Goal: Task Accomplishment & Management: Complete application form

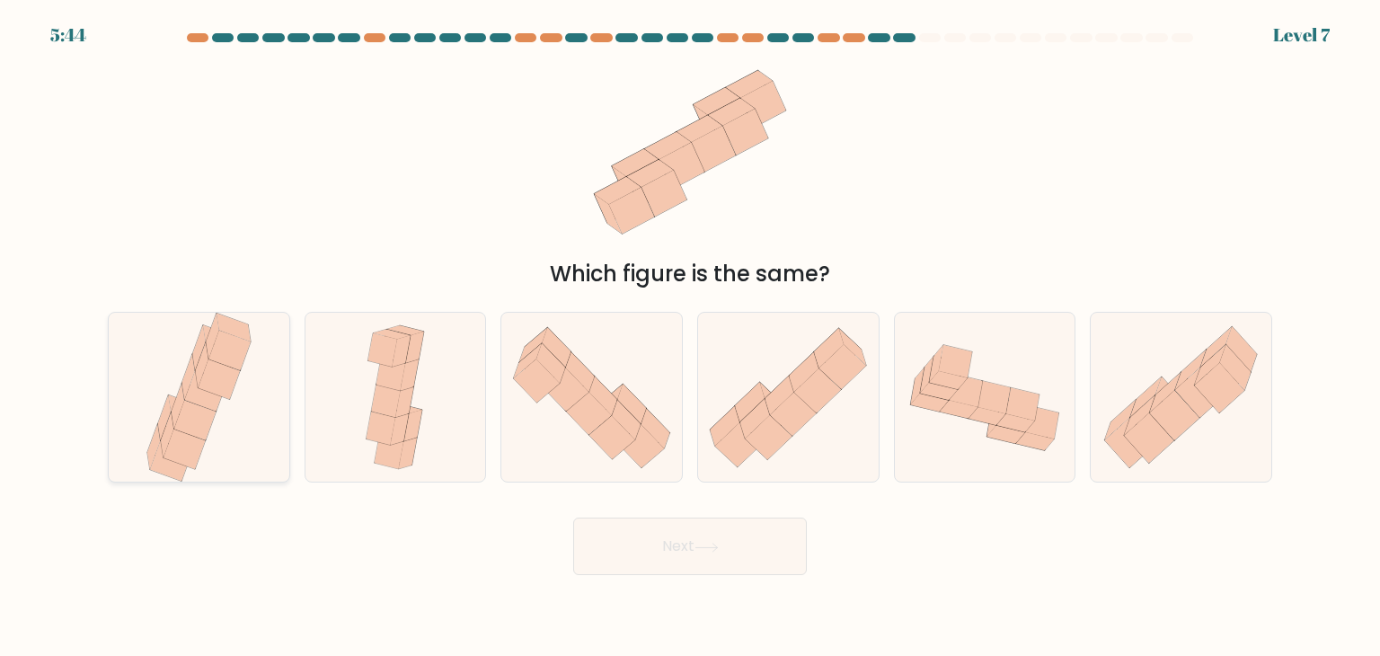
click at [216, 357] on icon at bounding box center [229, 351] width 42 height 40
click at [690, 337] on input "a." at bounding box center [690, 332] width 1 height 9
radio input "true"
click at [675, 535] on button "Next" at bounding box center [690, 545] width 234 height 57
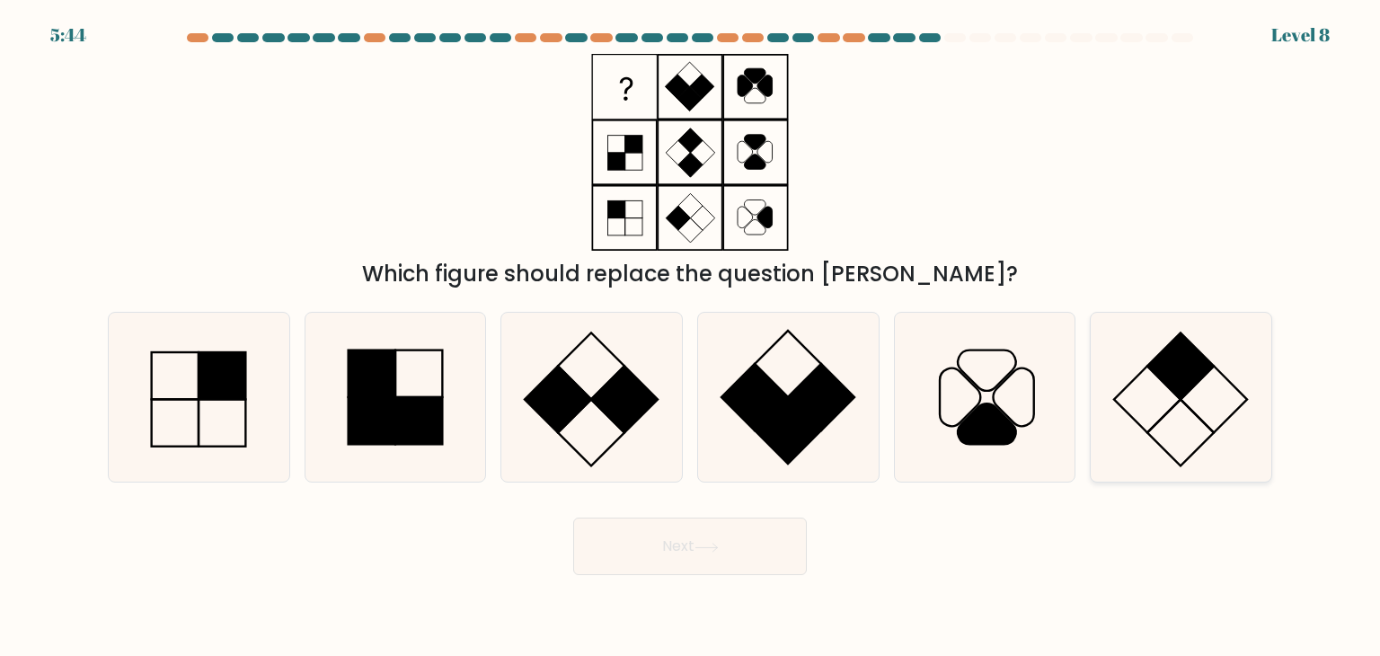
click at [1199, 411] on icon at bounding box center [1180, 397] width 169 height 169
click at [691, 337] on input "f." at bounding box center [690, 332] width 1 height 9
radio input "true"
click at [669, 558] on button "Next" at bounding box center [690, 545] width 234 height 57
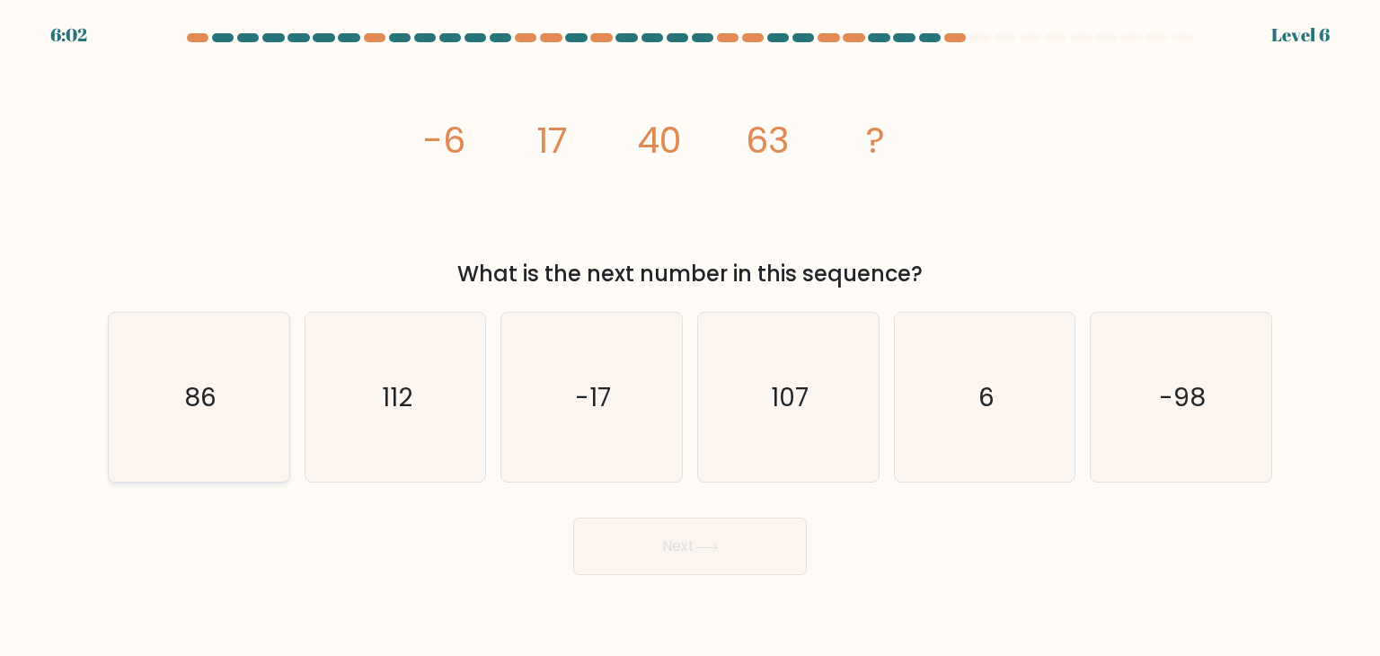
click at [249, 415] on icon "86" at bounding box center [198, 397] width 169 height 169
click at [690, 337] on input "a. 86" at bounding box center [690, 332] width 1 height 9
radio input "true"
click at [657, 558] on button "Next" at bounding box center [690, 545] width 234 height 57
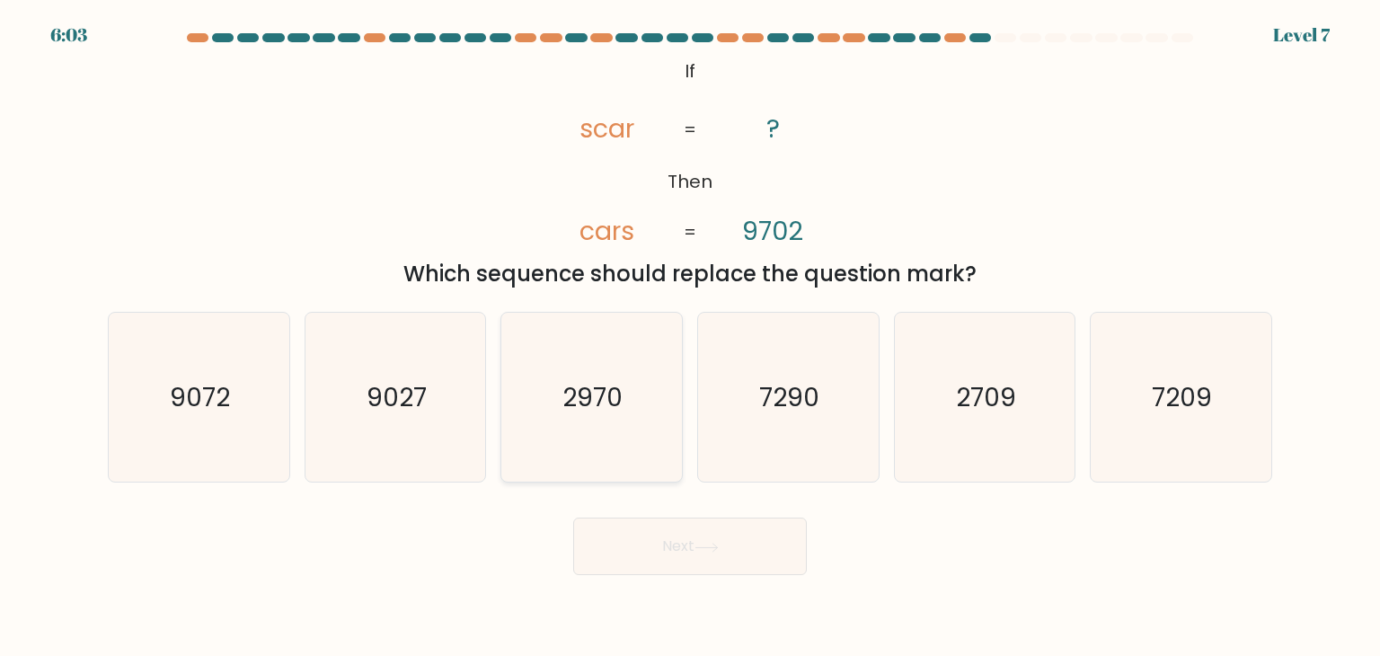
click at [632, 419] on icon "2970" at bounding box center [591, 397] width 169 height 169
click at [690, 337] on input "c. 2970" at bounding box center [690, 332] width 1 height 9
radio input "true"
click at [697, 553] on button "Next" at bounding box center [690, 545] width 234 height 57
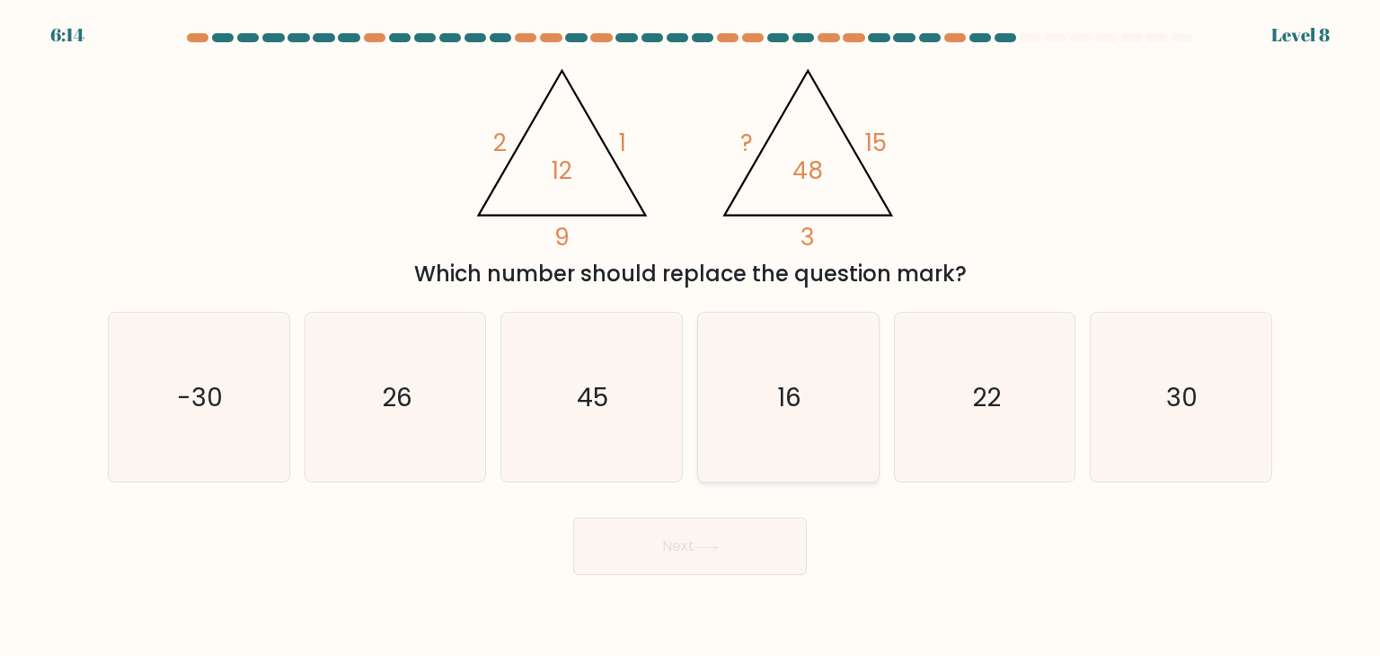
click at [798, 390] on text "16" at bounding box center [790, 397] width 24 height 36
click at [691, 337] on input "d. 16" at bounding box center [690, 332] width 1 height 9
radio input "true"
click at [734, 547] on button "Next" at bounding box center [690, 545] width 234 height 57
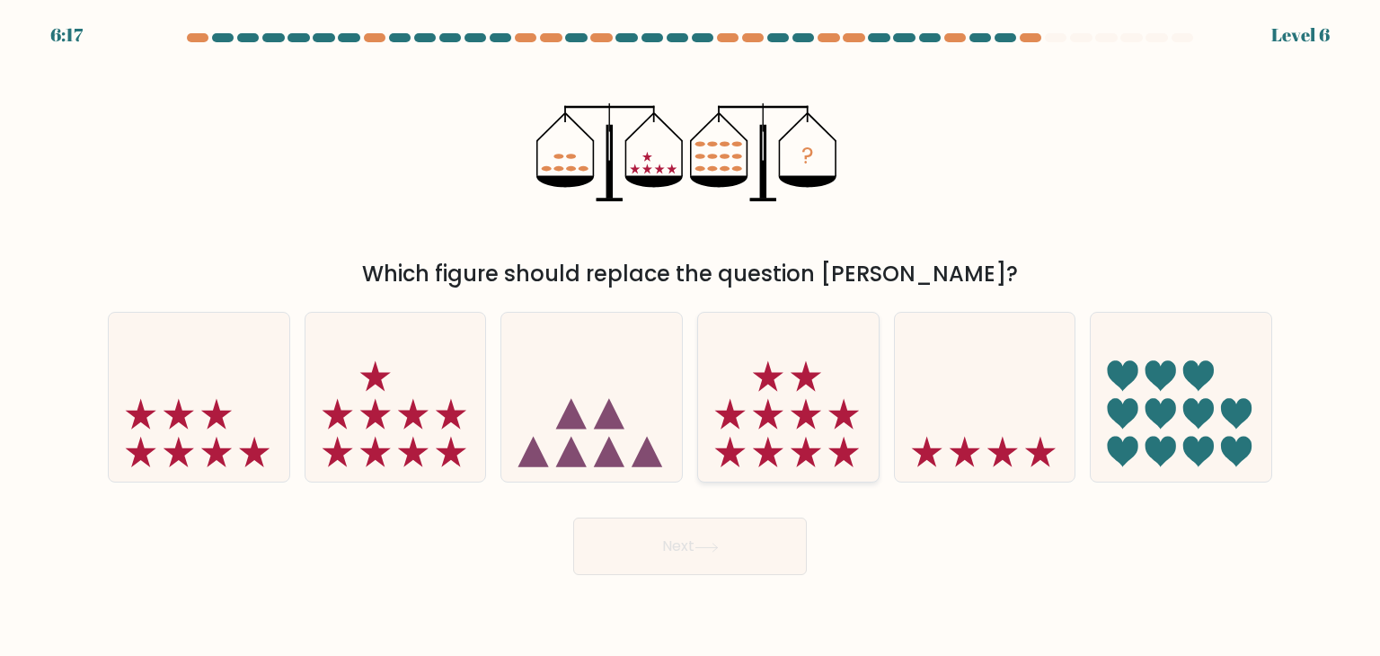
click at [780, 407] on icon at bounding box center [788, 396] width 181 height 149
click at [691, 337] on input "d." at bounding box center [690, 332] width 1 height 9
radio input "true"
click at [713, 543] on icon at bounding box center [706, 548] width 24 height 10
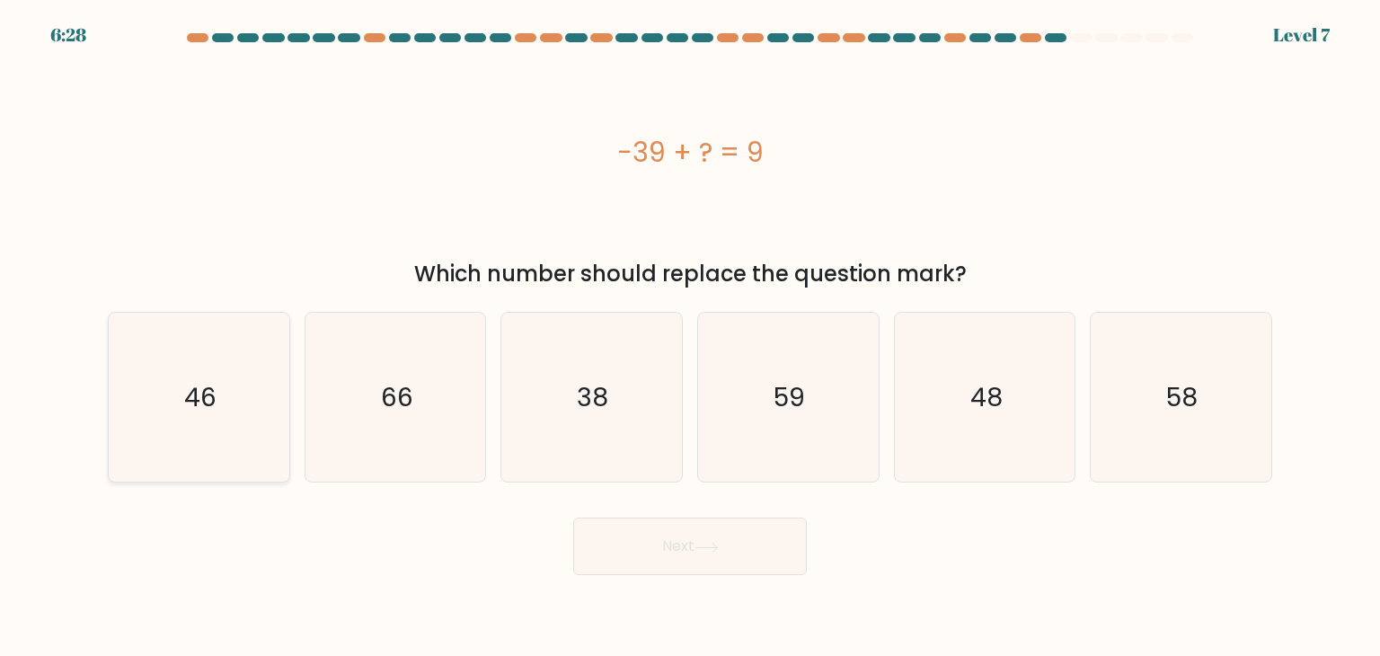
click at [259, 393] on icon "46" at bounding box center [198, 397] width 169 height 169
click at [690, 337] on input "a. 46" at bounding box center [690, 332] width 1 height 9
radio input "true"
click at [643, 546] on button "Next" at bounding box center [690, 545] width 234 height 57
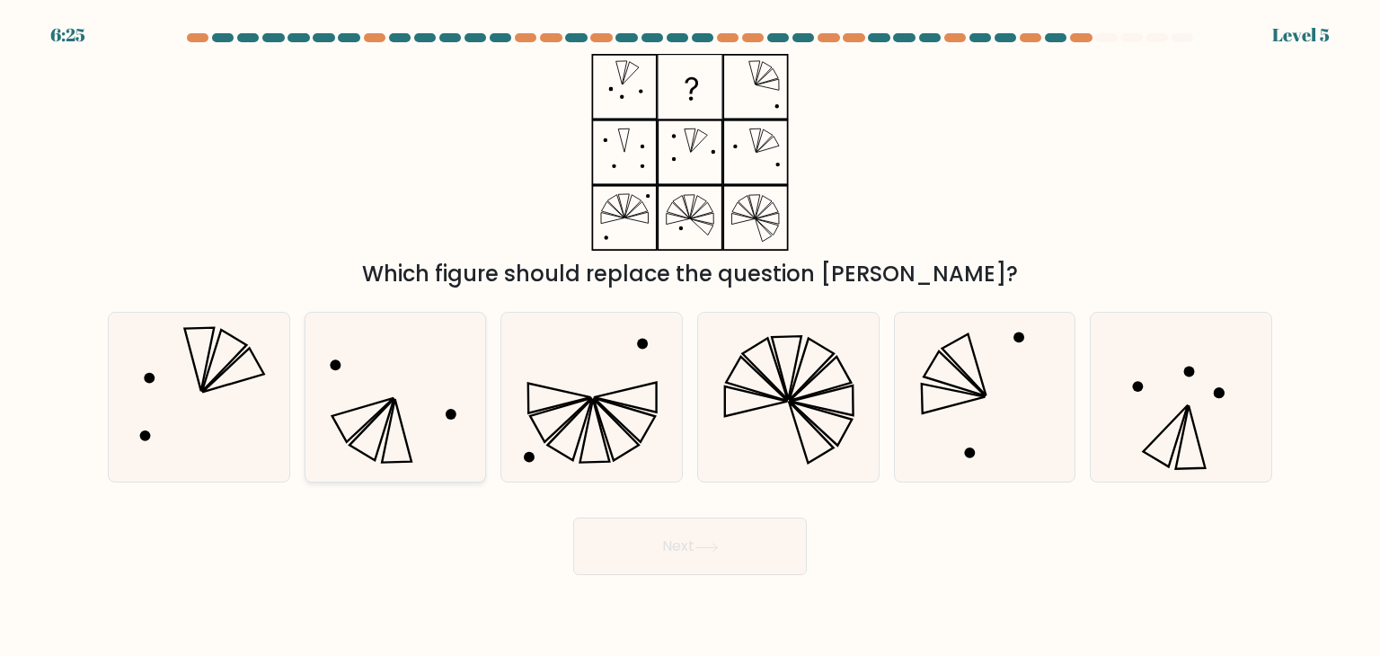
click at [410, 426] on icon at bounding box center [395, 397] width 169 height 169
click at [690, 337] on input "b." at bounding box center [690, 332] width 1 height 9
radio input "true"
click at [671, 560] on button "Next" at bounding box center [690, 545] width 234 height 57
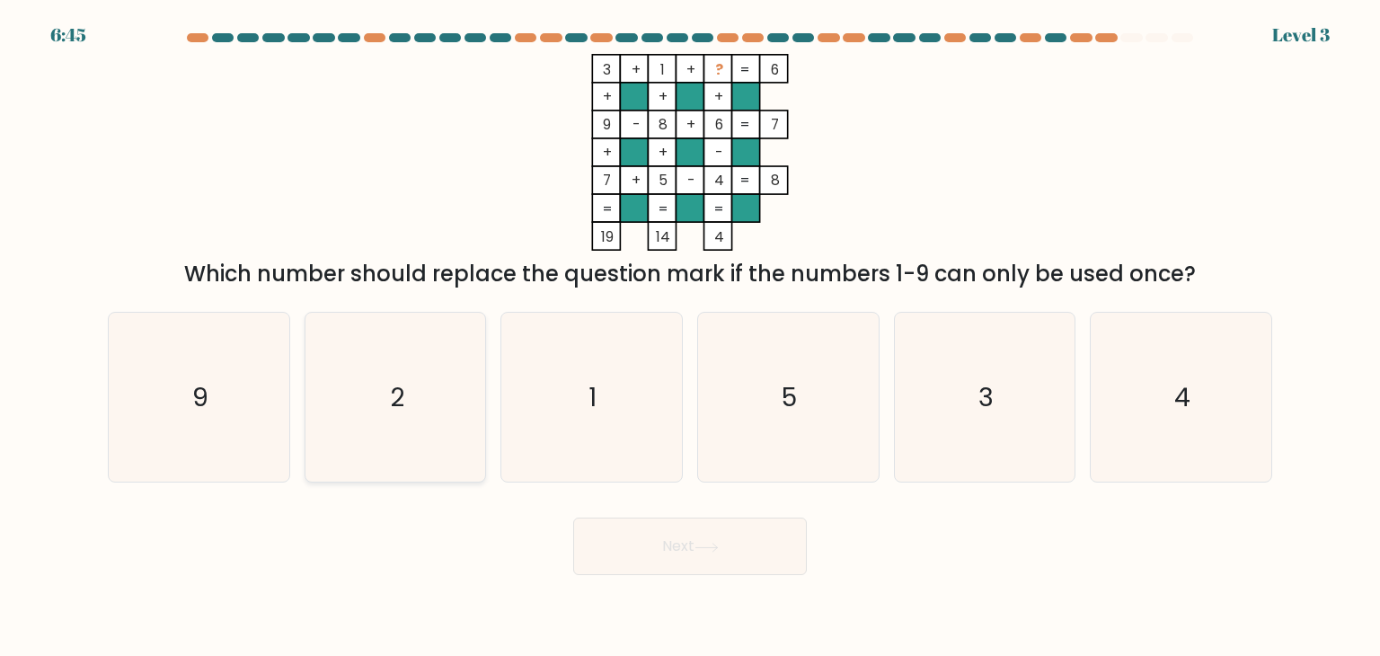
click at [426, 413] on icon "2" at bounding box center [395, 397] width 169 height 169
click at [690, 337] on input "b. 2" at bounding box center [690, 332] width 1 height 9
radio input "true"
click at [693, 552] on button "Next" at bounding box center [690, 545] width 234 height 57
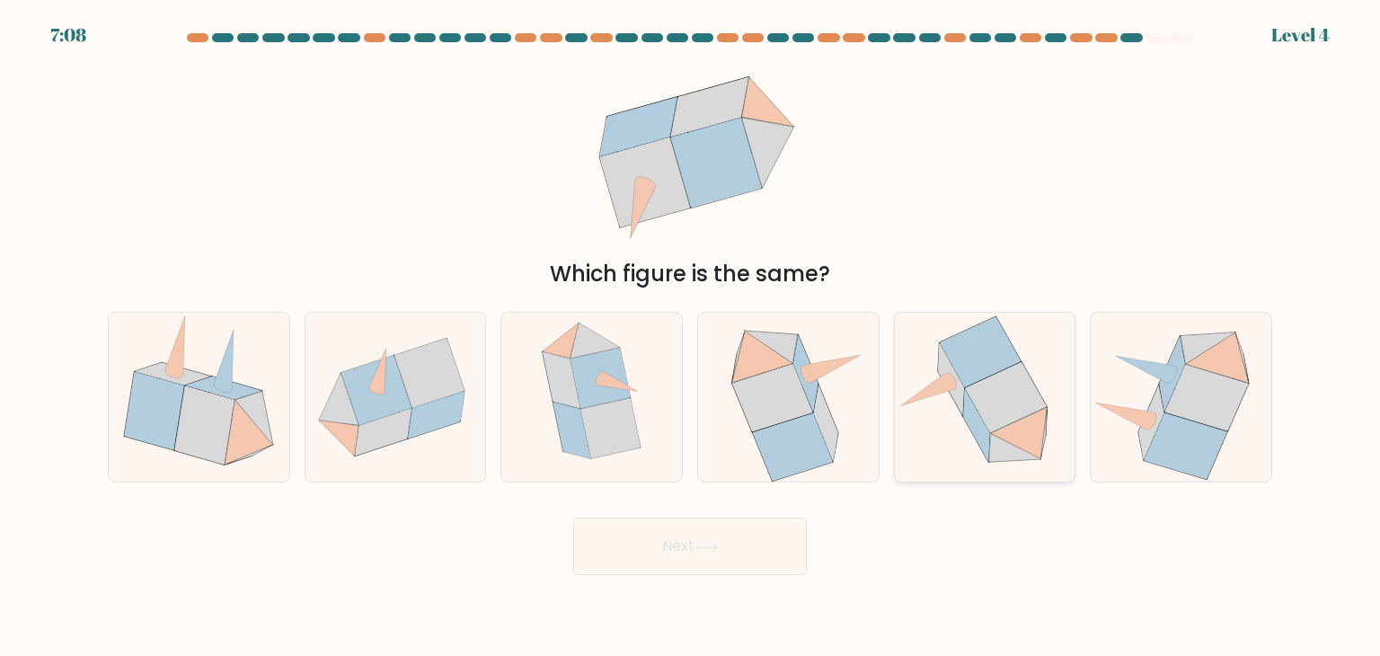
click at [1045, 434] on icon at bounding box center [984, 397] width 177 height 169
click at [691, 337] on input "e." at bounding box center [690, 332] width 1 height 9
radio input "true"
click at [677, 535] on button "Next" at bounding box center [690, 545] width 234 height 57
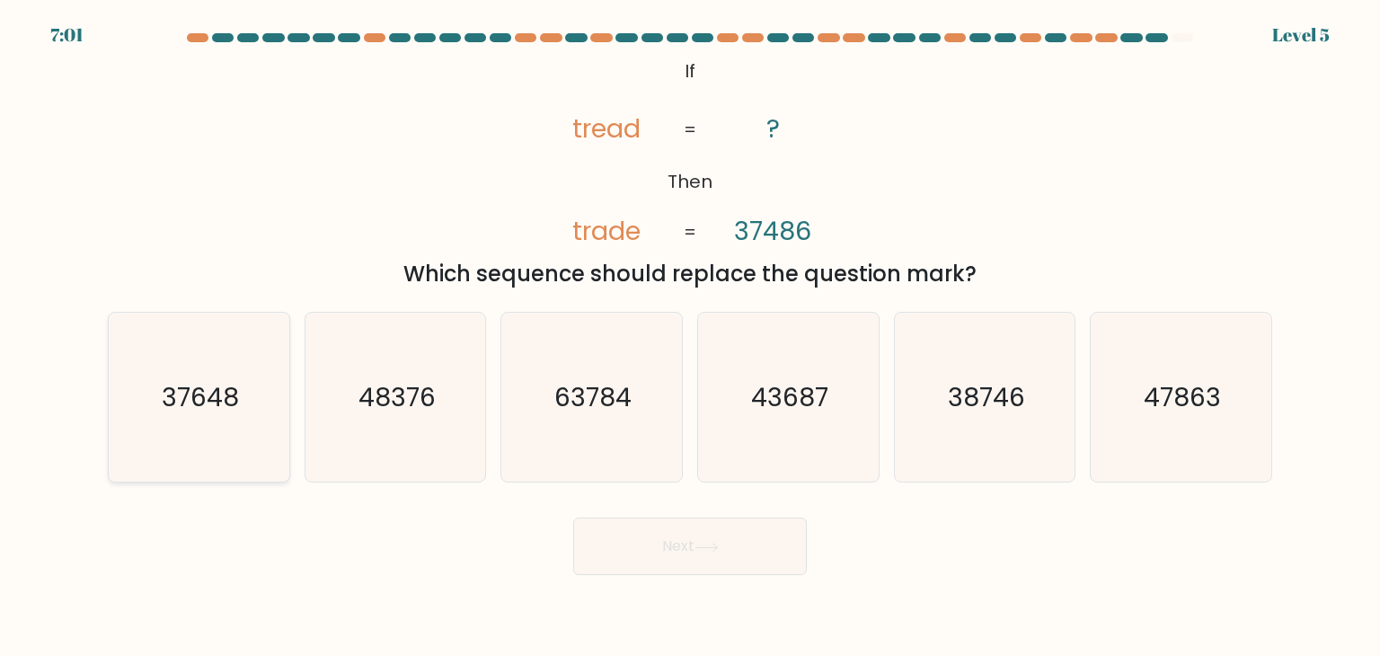
click at [205, 392] on text "37648" at bounding box center [200, 397] width 77 height 36
click at [690, 337] on input "a. 37648" at bounding box center [690, 332] width 1 height 9
radio input "true"
click at [669, 554] on button "Next" at bounding box center [690, 545] width 234 height 57
click at [701, 540] on button "Next" at bounding box center [690, 545] width 234 height 57
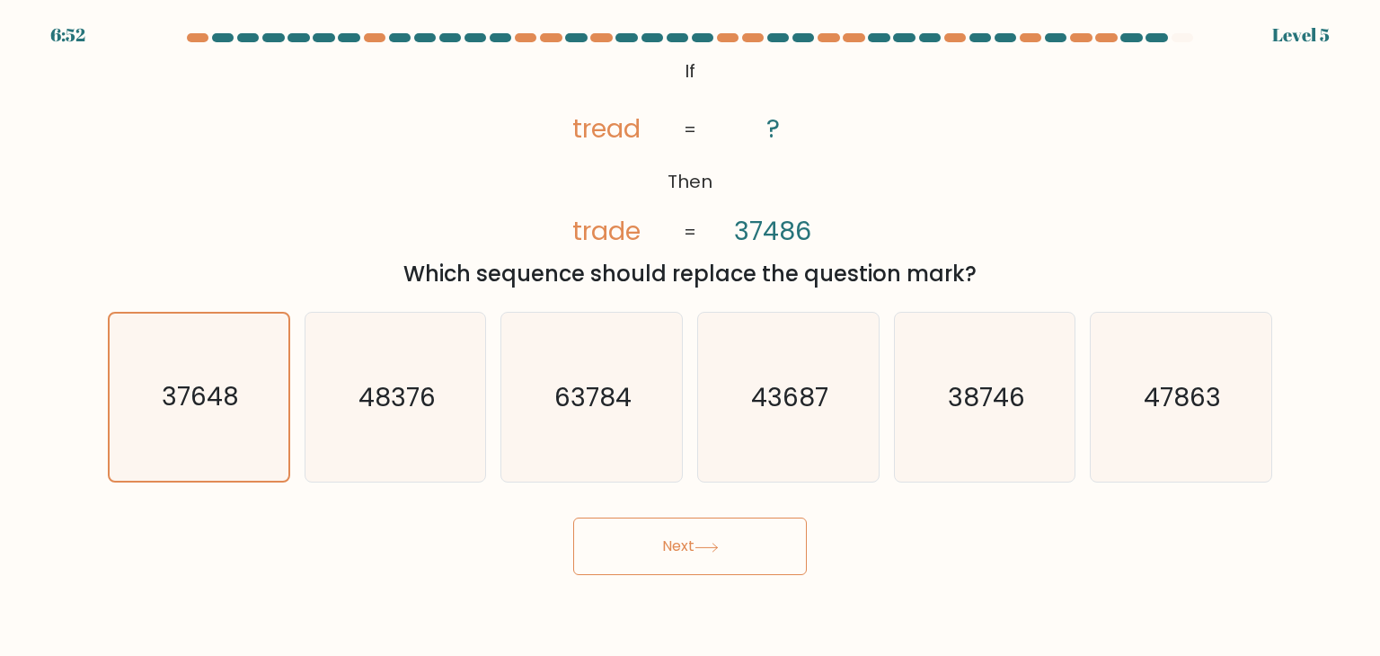
click at [672, 544] on button "Next" at bounding box center [690, 545] width 234 height 57
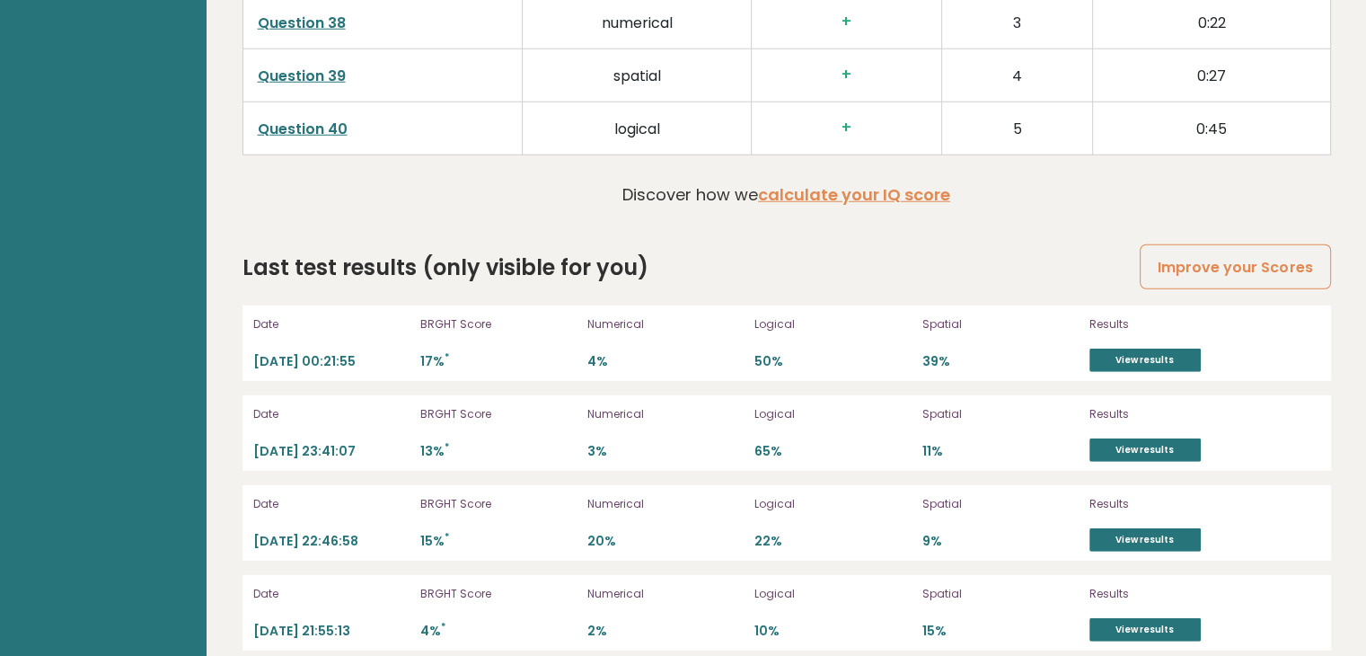
scroll to position [4890, 0]
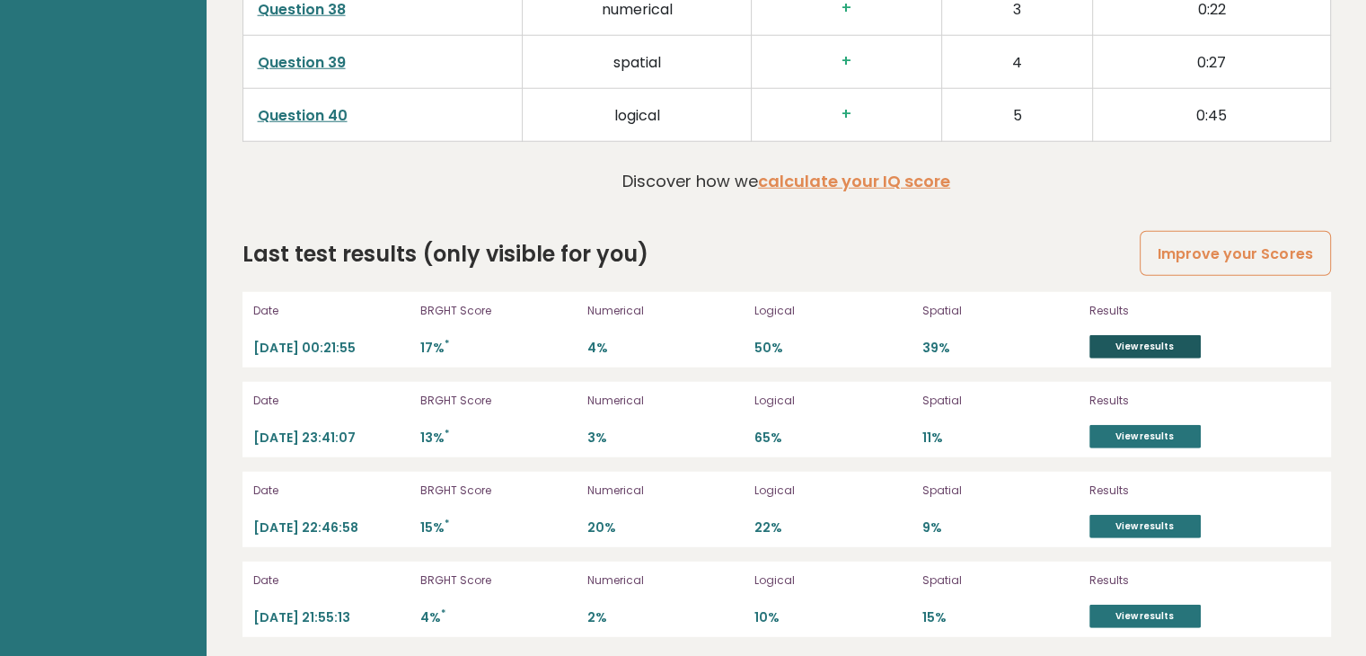
click at [1165, 335] on link "View results" at bounding box center [1145, 346] width 111 height 23
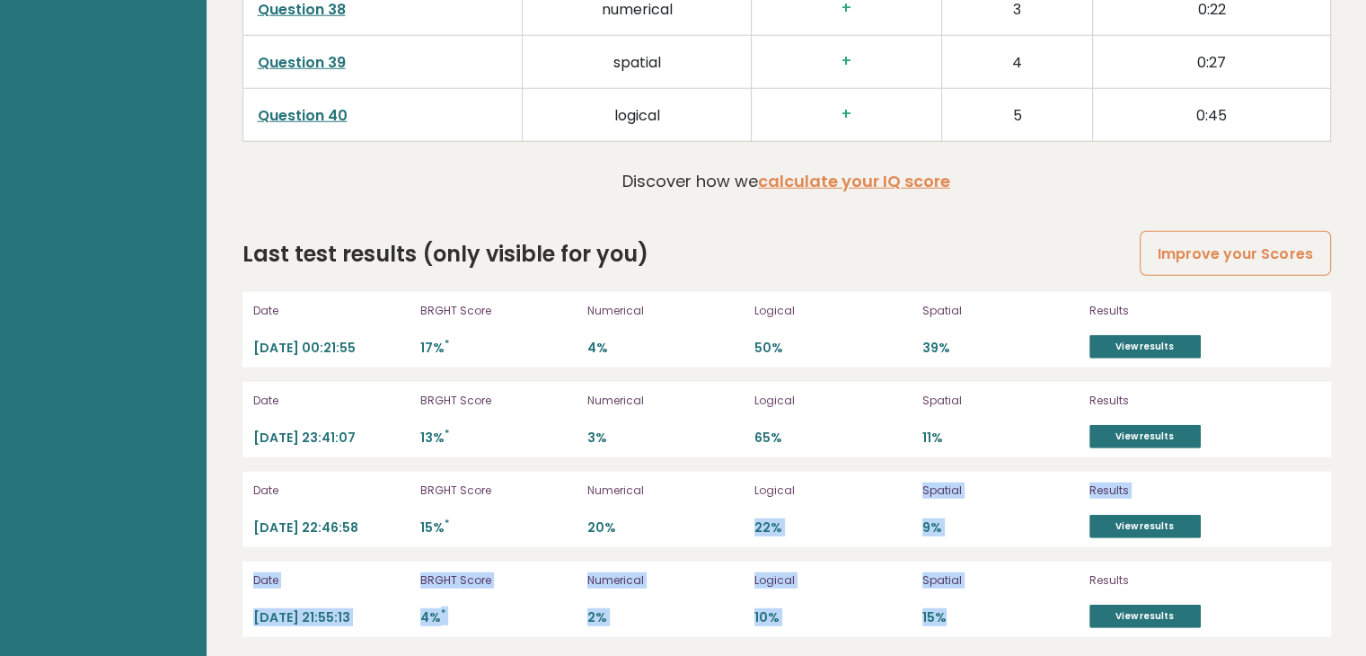
drag, startPoint x: 826, startPoint y: 454, endPoint x: 984, endPoint y: 668, distance: 266.1
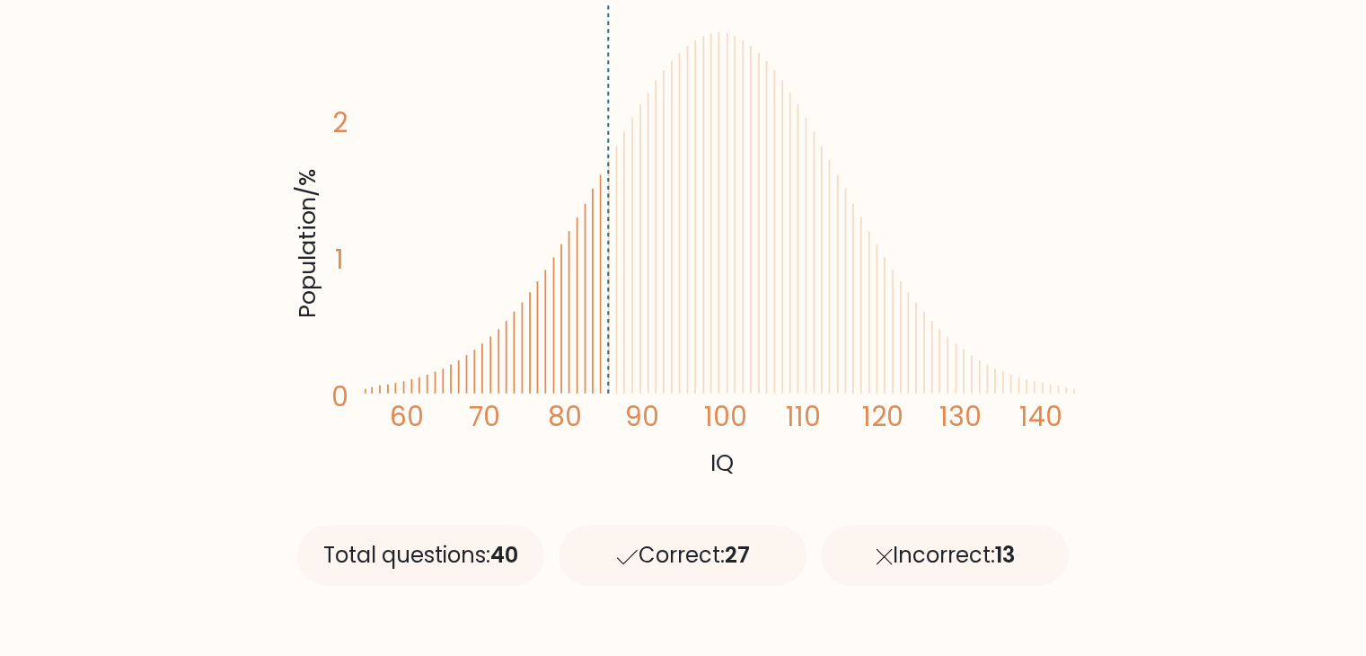
scroll to position [449, 0]
